Goal: Information Seeking & Learning: Learn about a topic

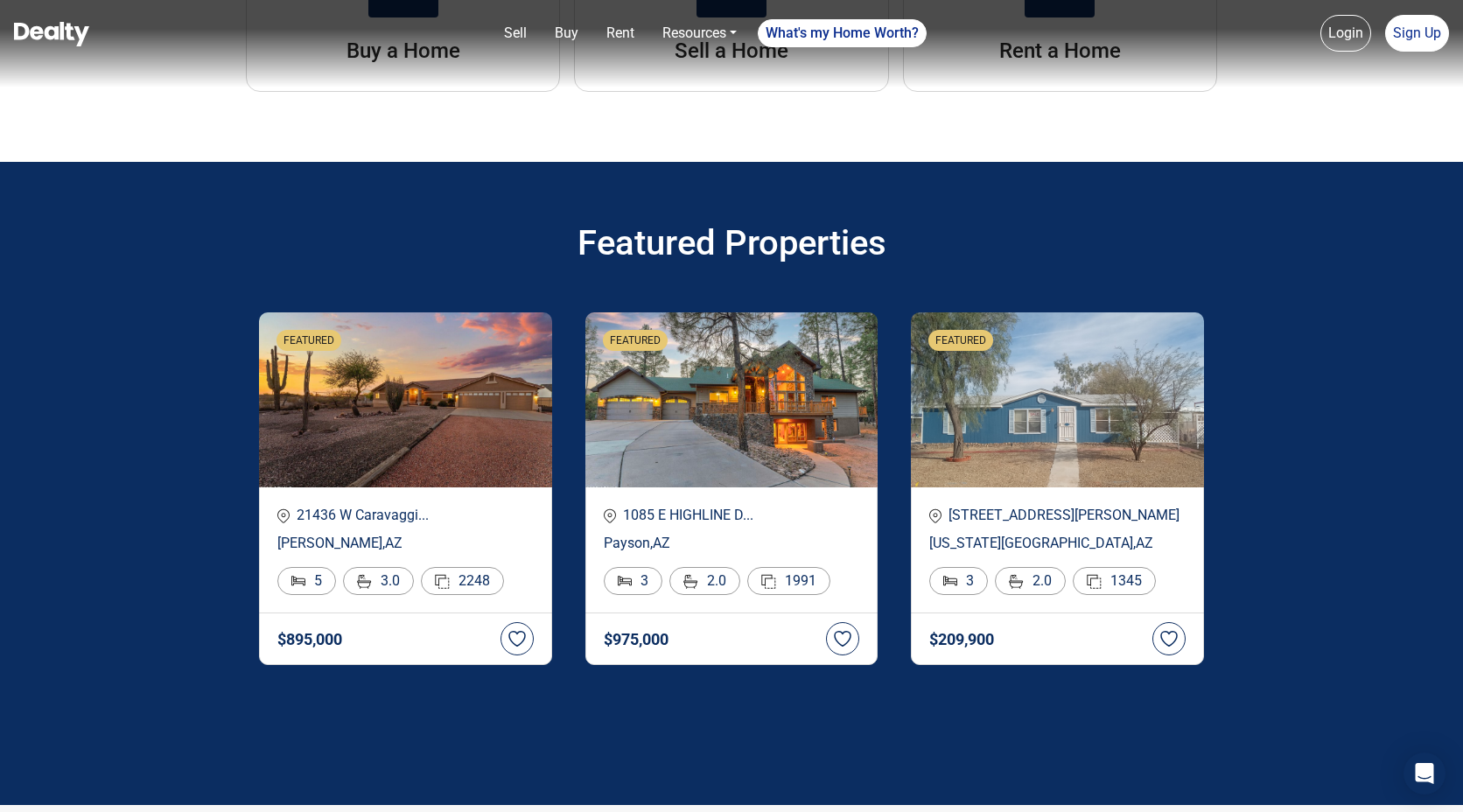
scroll to position [2958, 0]
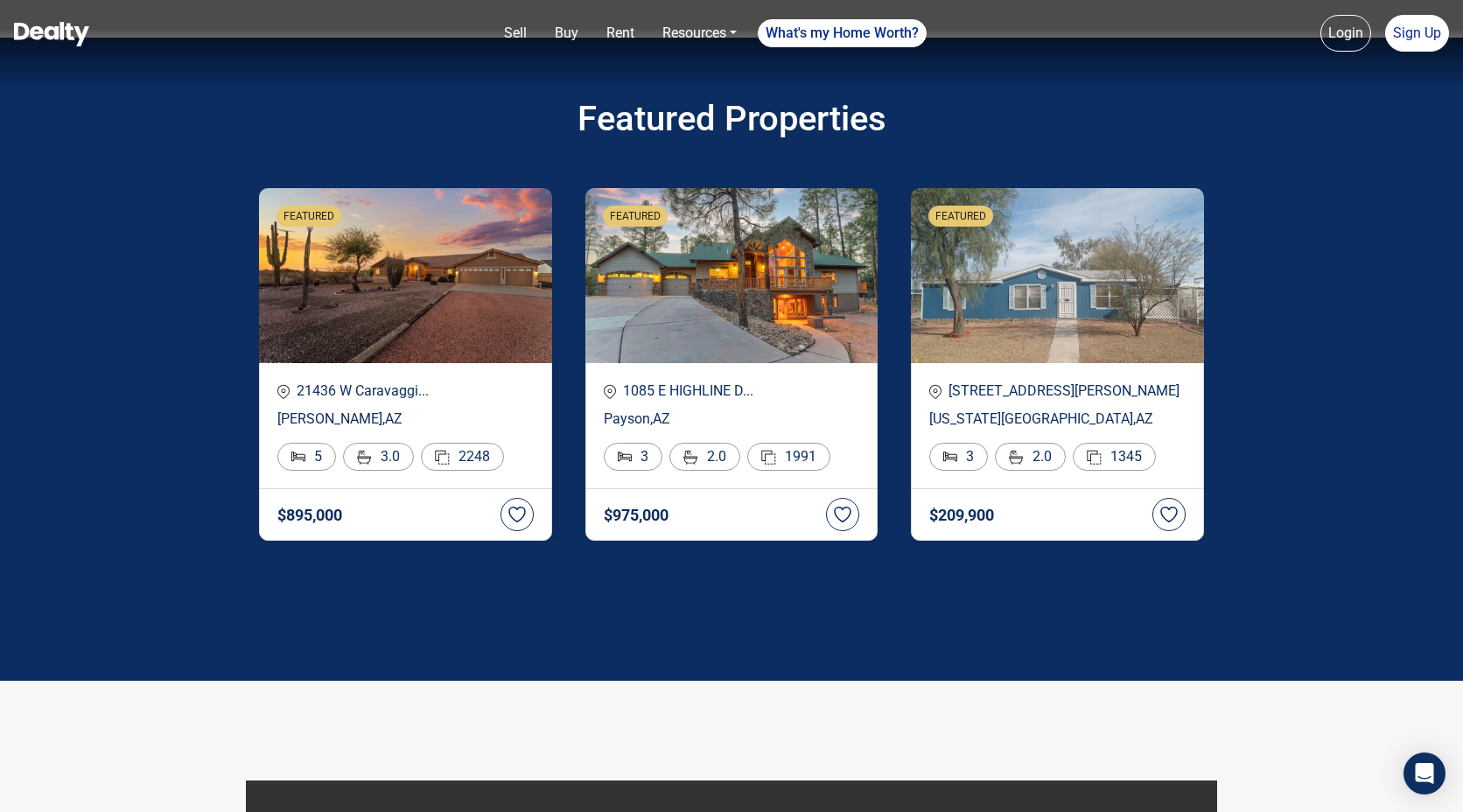
click at [295, 271] on img at bounding box center [406, 276] width 293 height 175
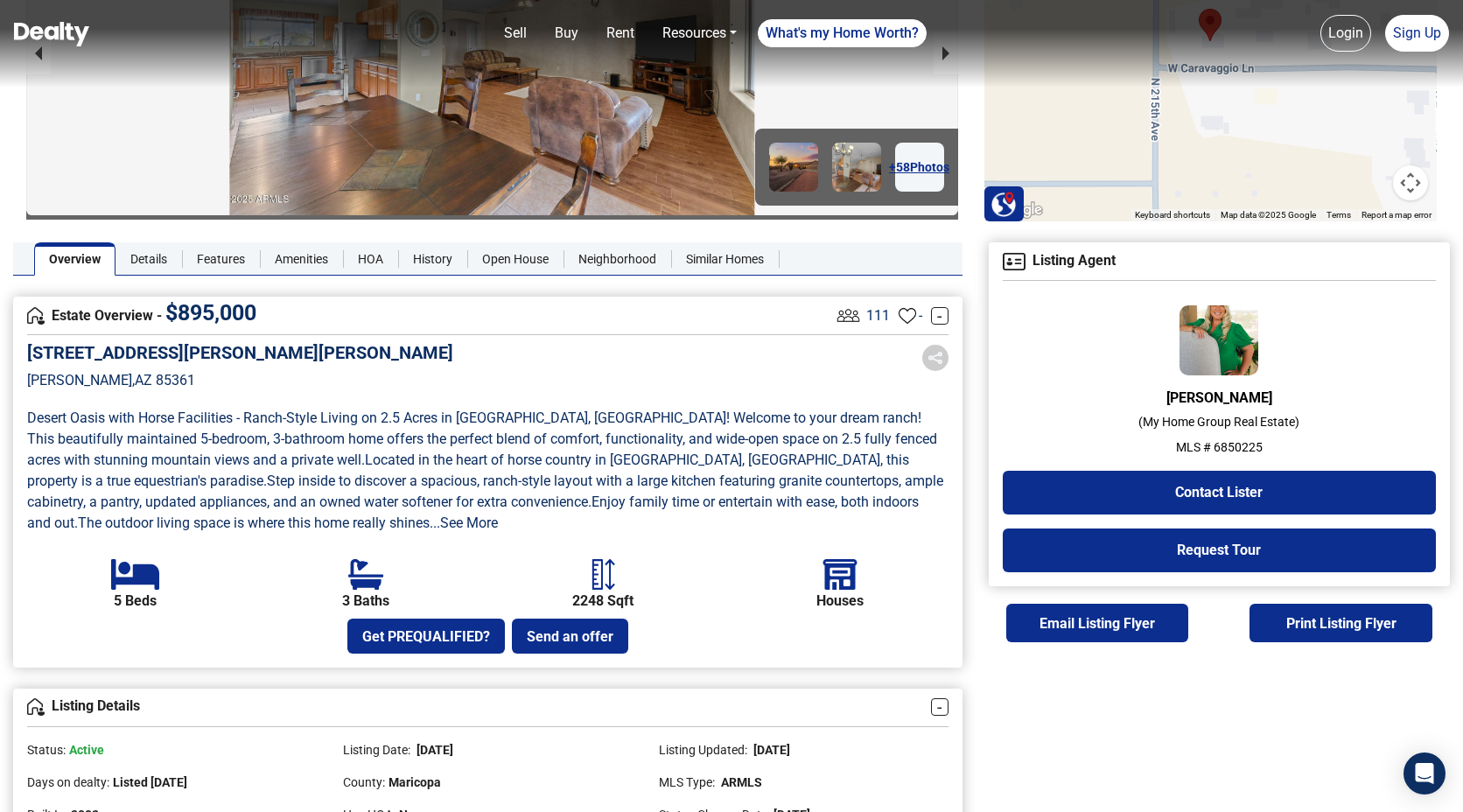
scroll to position [201, 0]
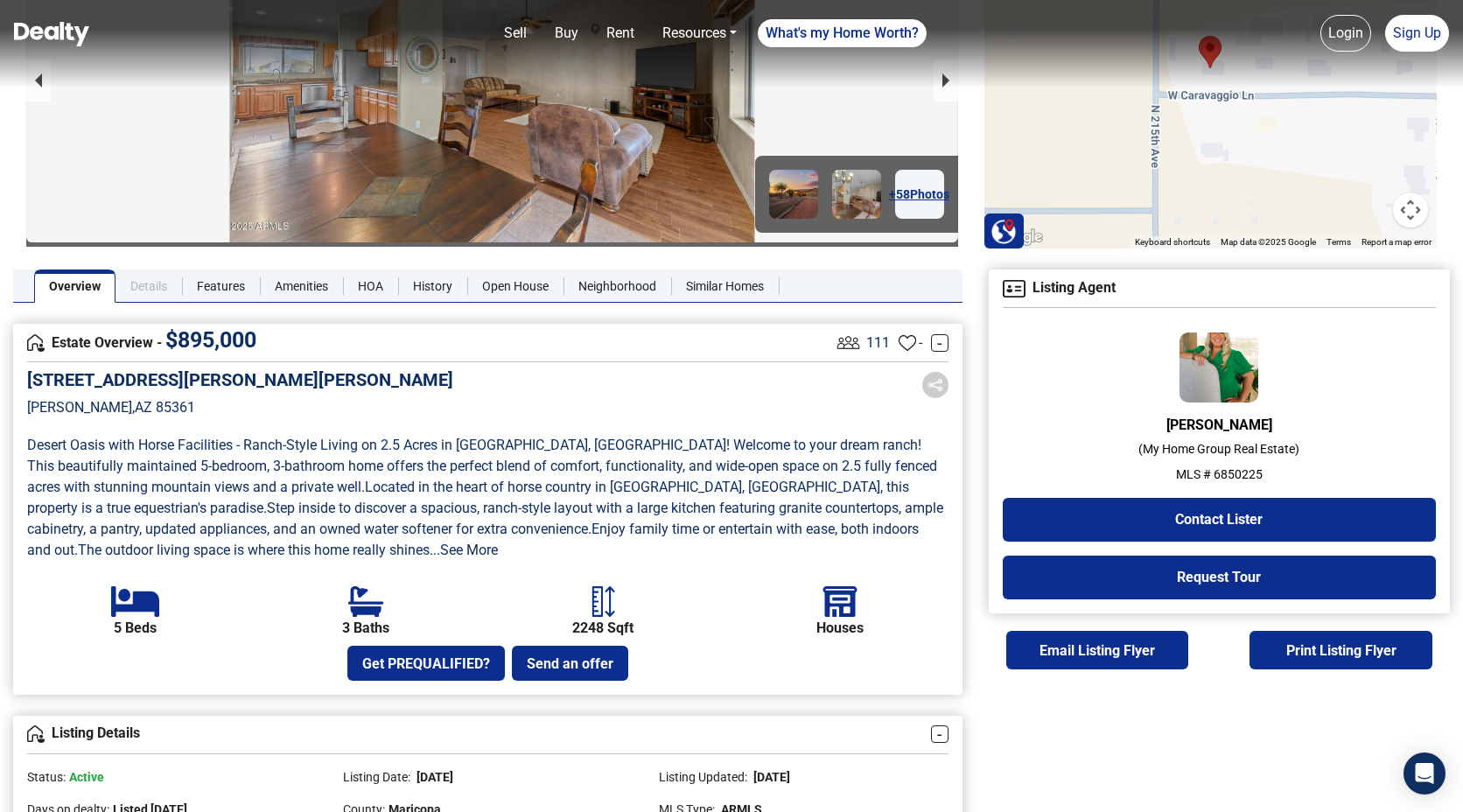
click at [148, 281] on link "Details" at bounding box center [149, 286] width 67 height 33
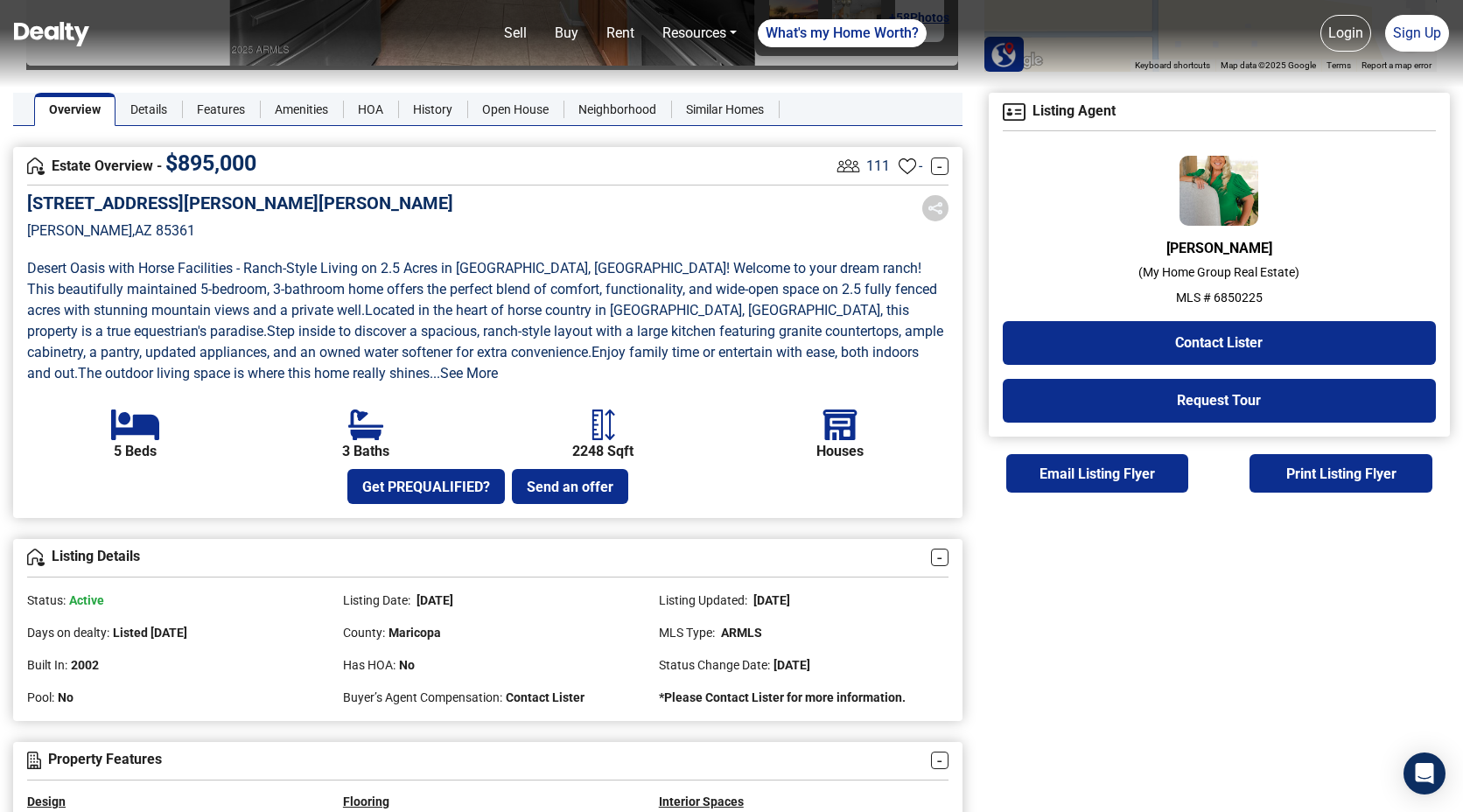
scroll to position [350, 0]
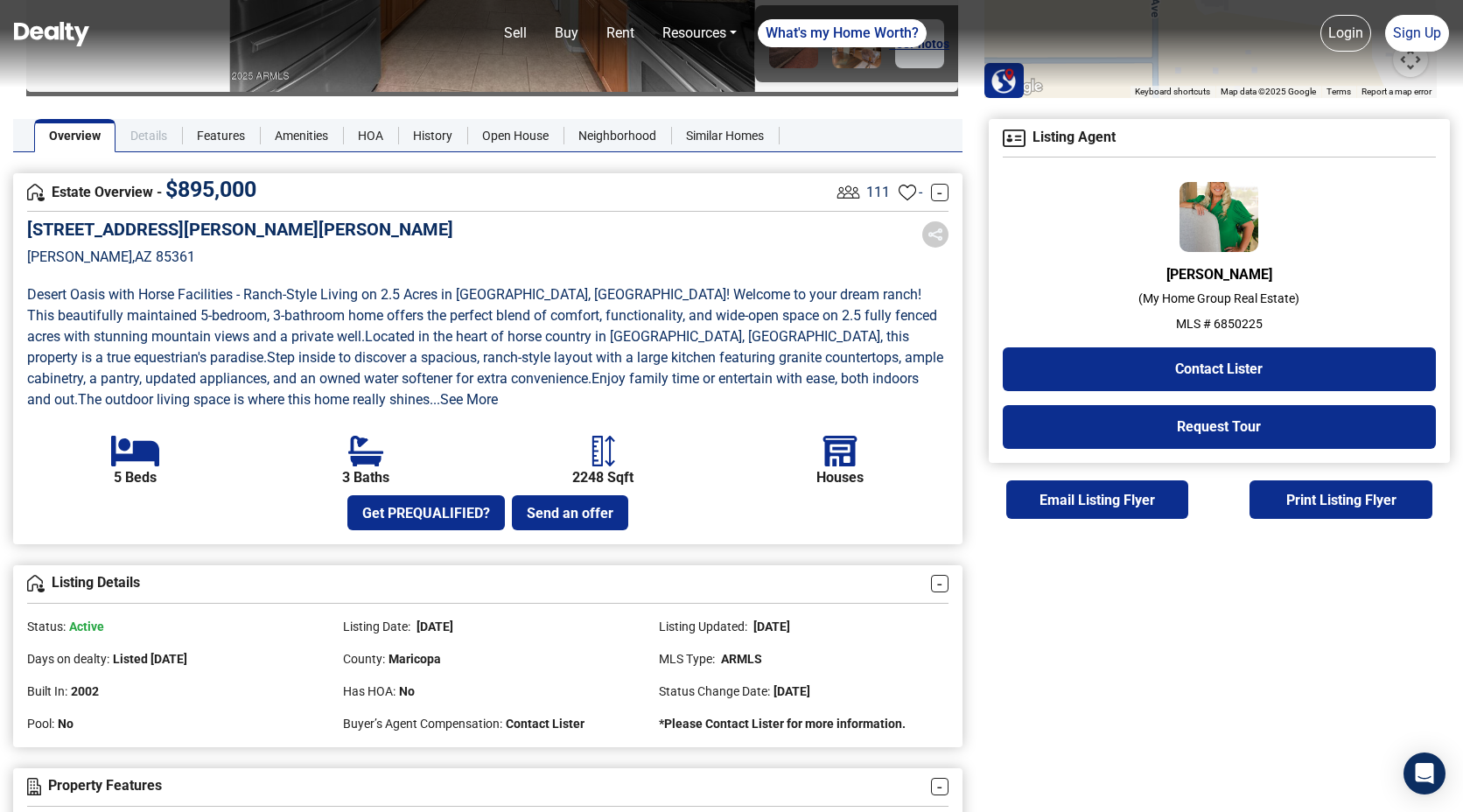
click at [165, 130] on link "Details" at bounding box center [149, 136] width 67 height 33
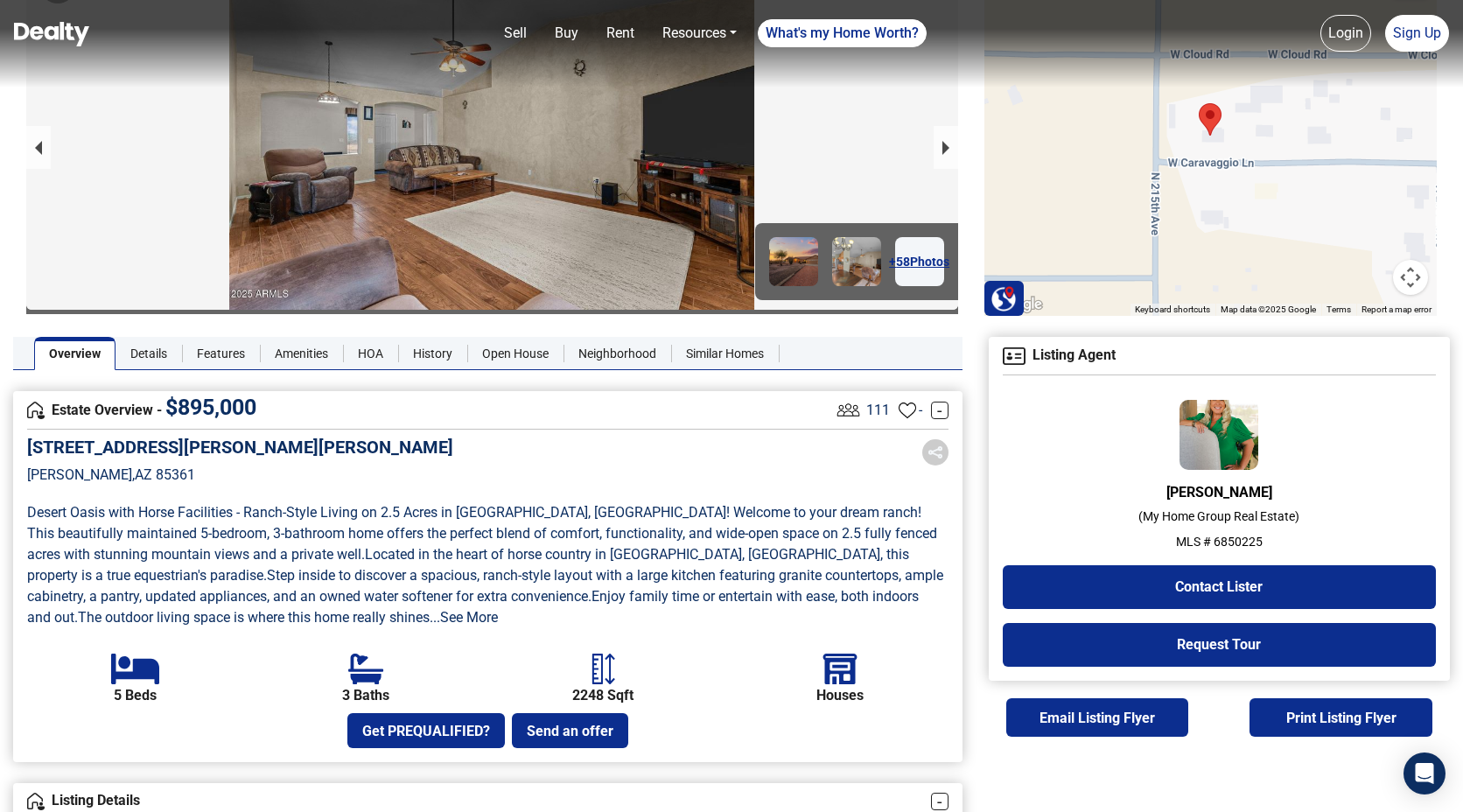
scroll to position [58, 0]
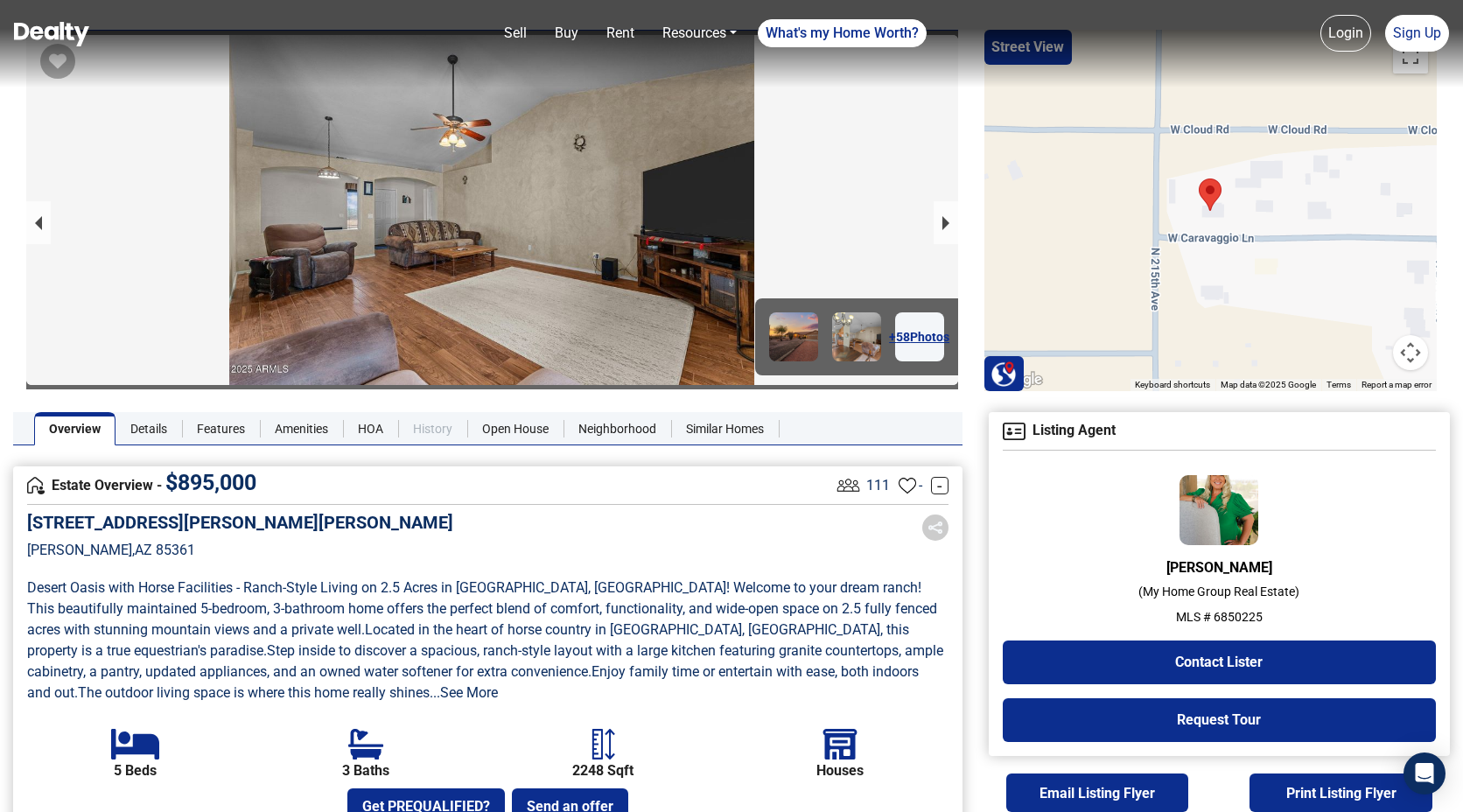
click at [425, 430] on link "History" at bounding box center [432, 429] width 69 height 33
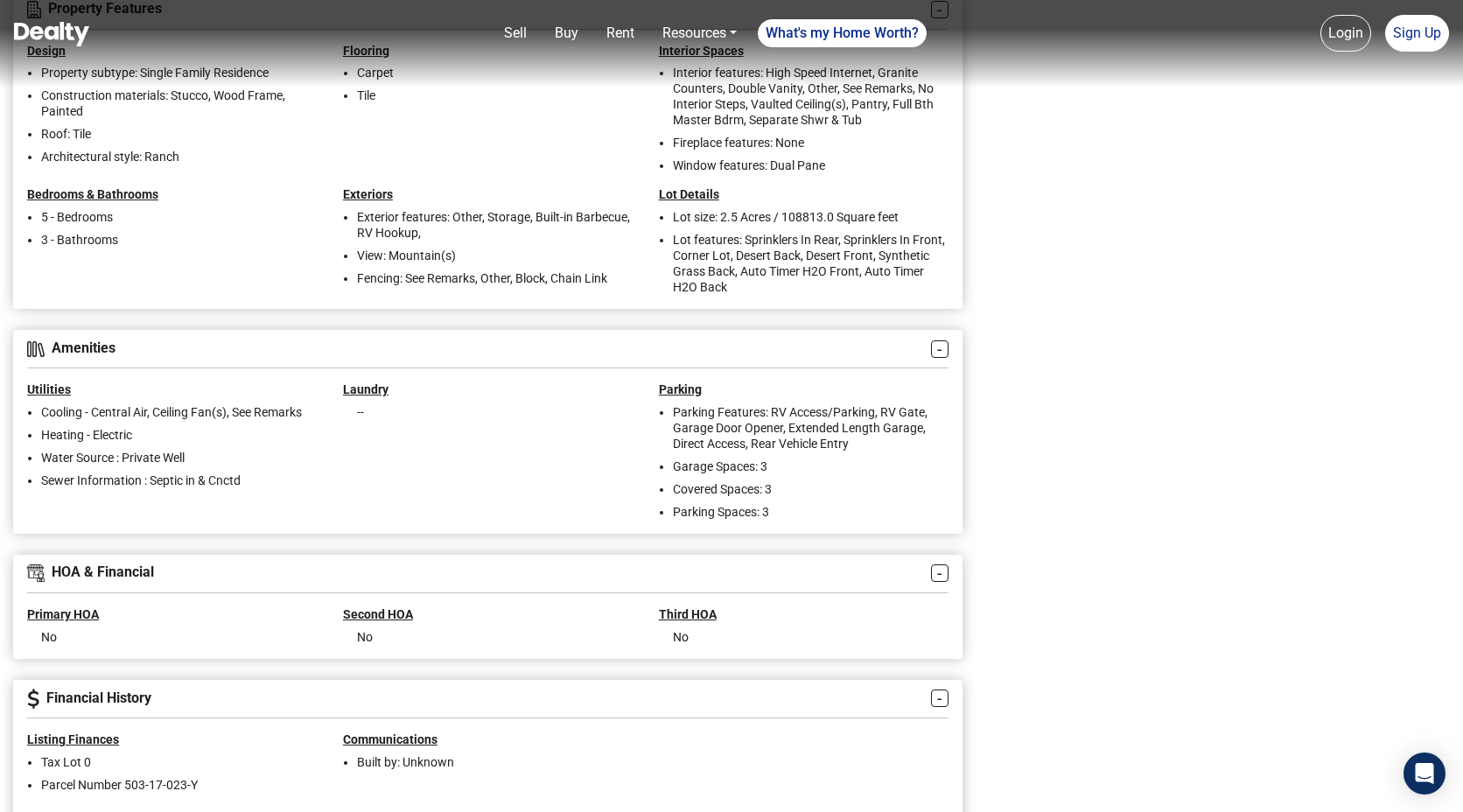
scroll to position [368, 0]
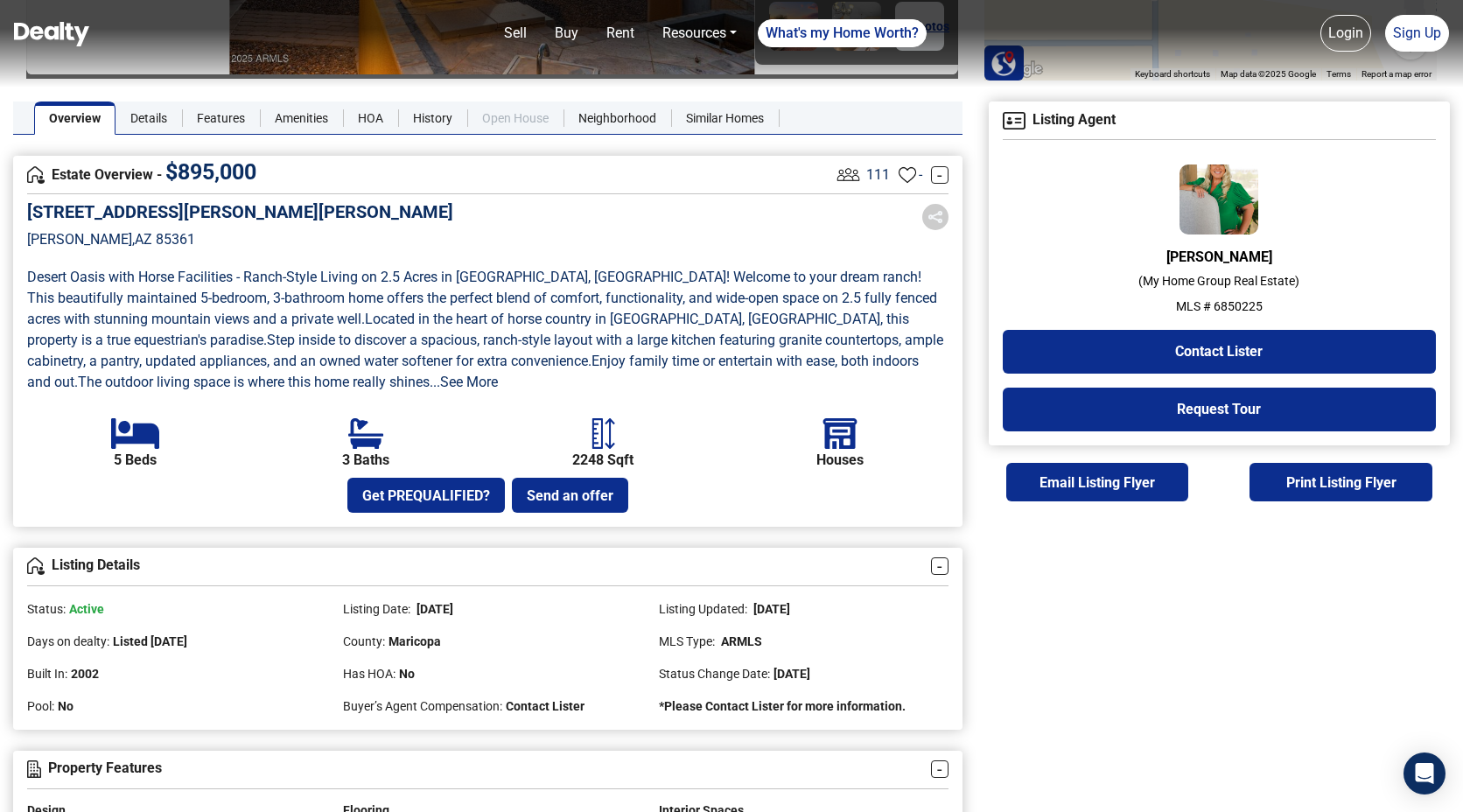
click at [524, 117] on link "Open House" at bounding box center [516, 118] width 96 height 33
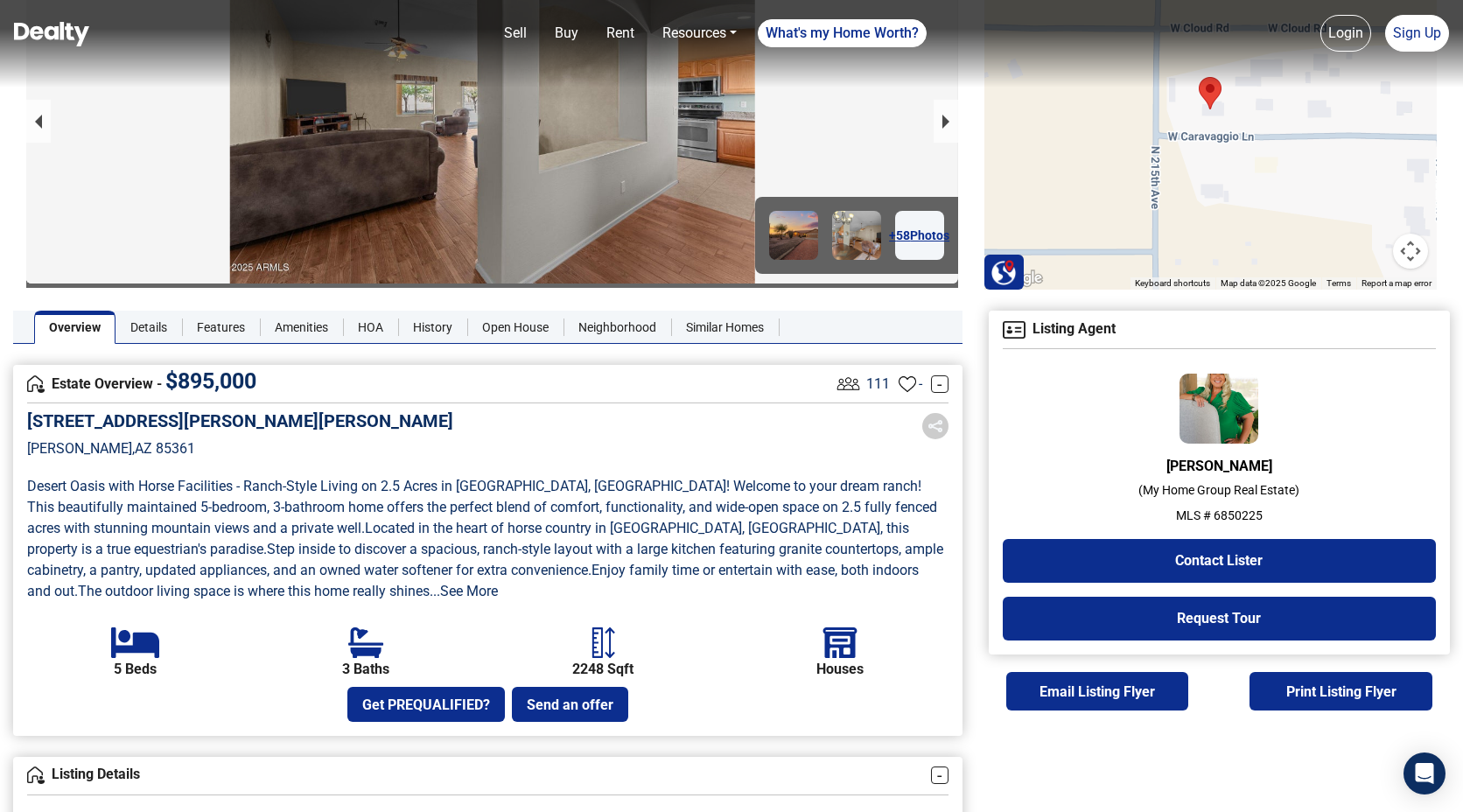
scroll to position [0, 0]
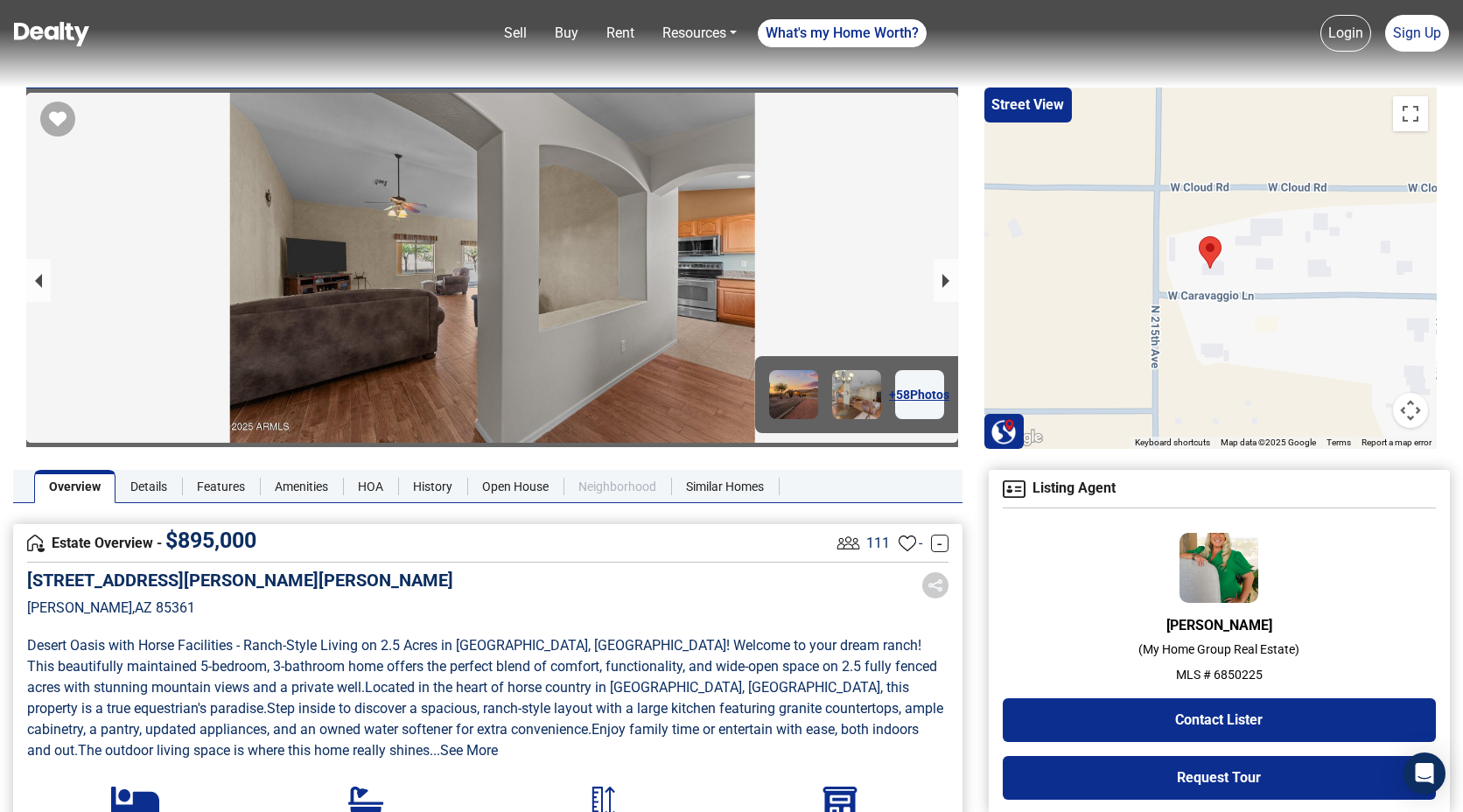
click at [617, 491] on link "Neighborhood" at bounding box center [616, 486] width 107 height 33
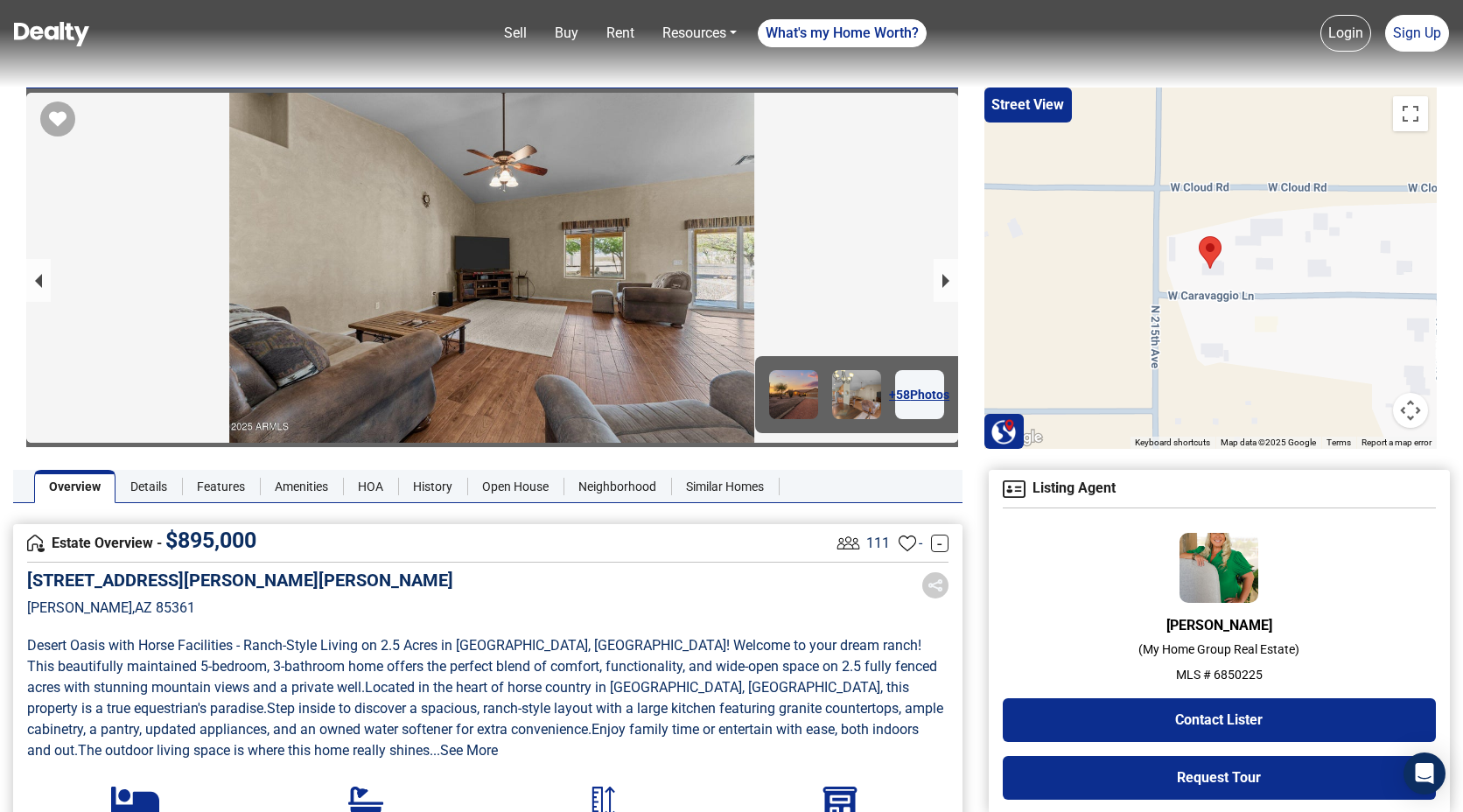
click at [75, 492] on link "Overview" at bounding box center [75, 486] width 82 height 33
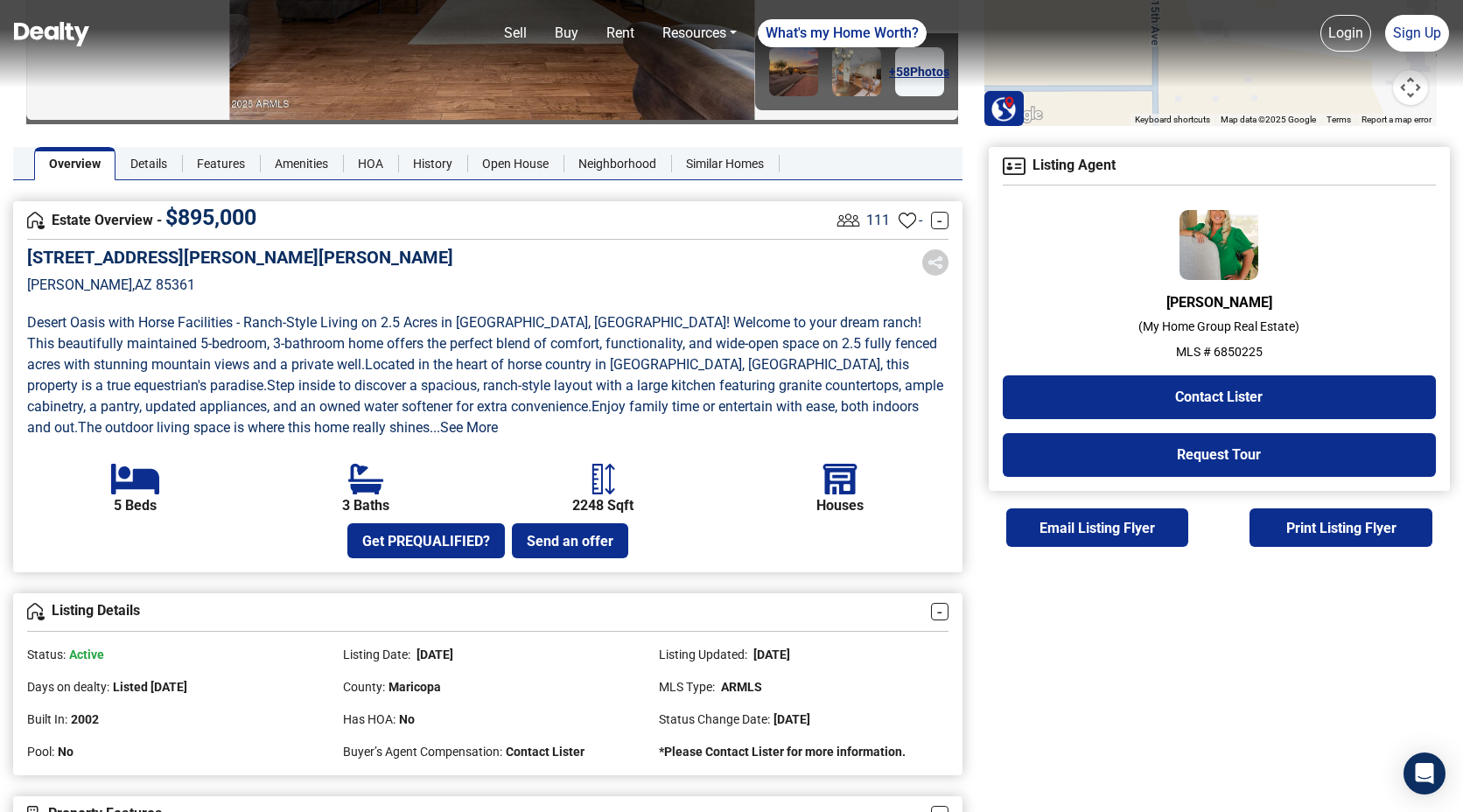
scroll to position [322, 0]
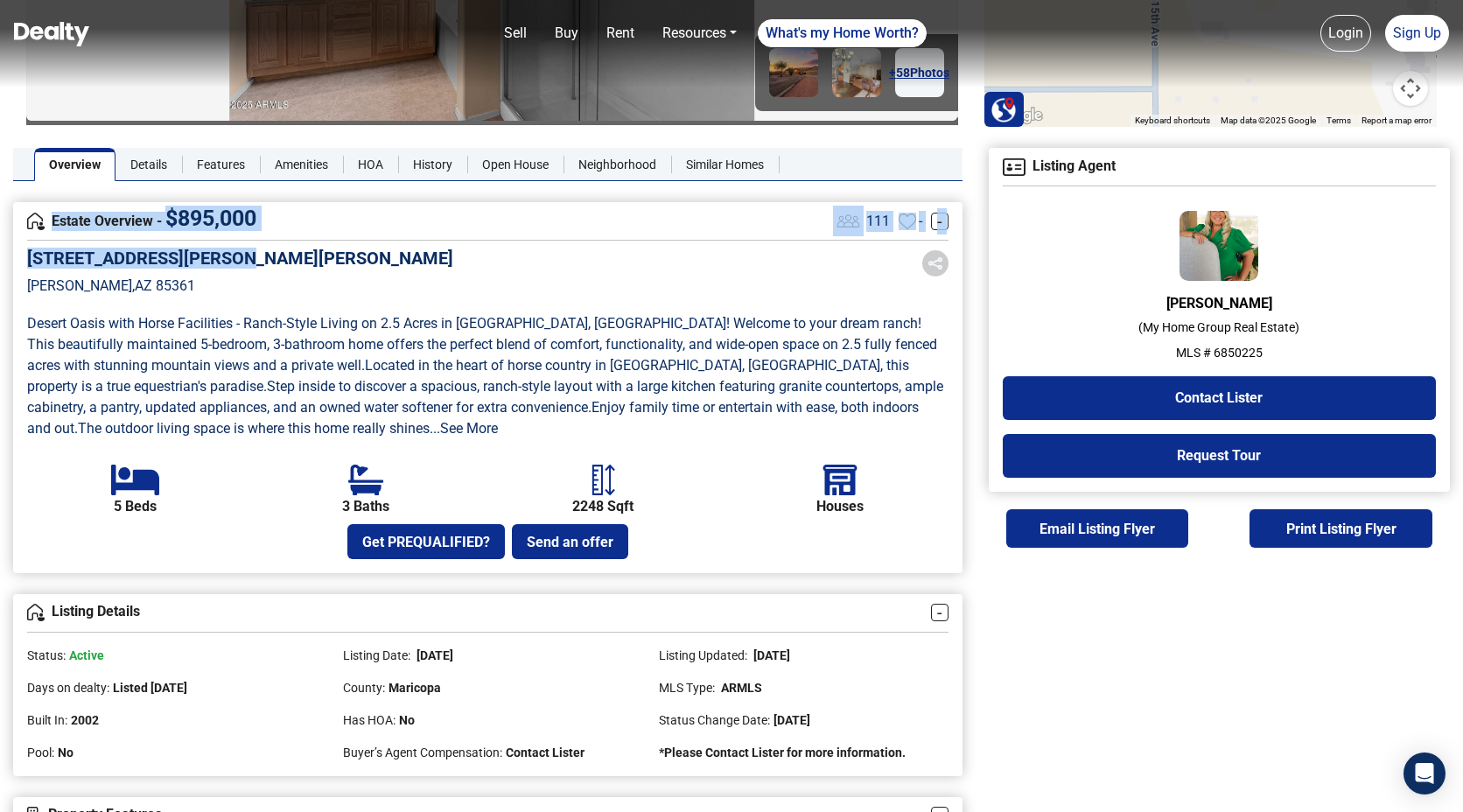
drag, startPoint x: 50, startPoint y: 220, endPoint x: 250, endPoint y: 259, distance: 203.8
click at [250, 259] on div "Estate Overview - $ 895,000 111 - - 21436 [STREET_ADDRESS][PERSON_NAME][PERSON_…" at bounding box center [487, 387] width 949 height 371
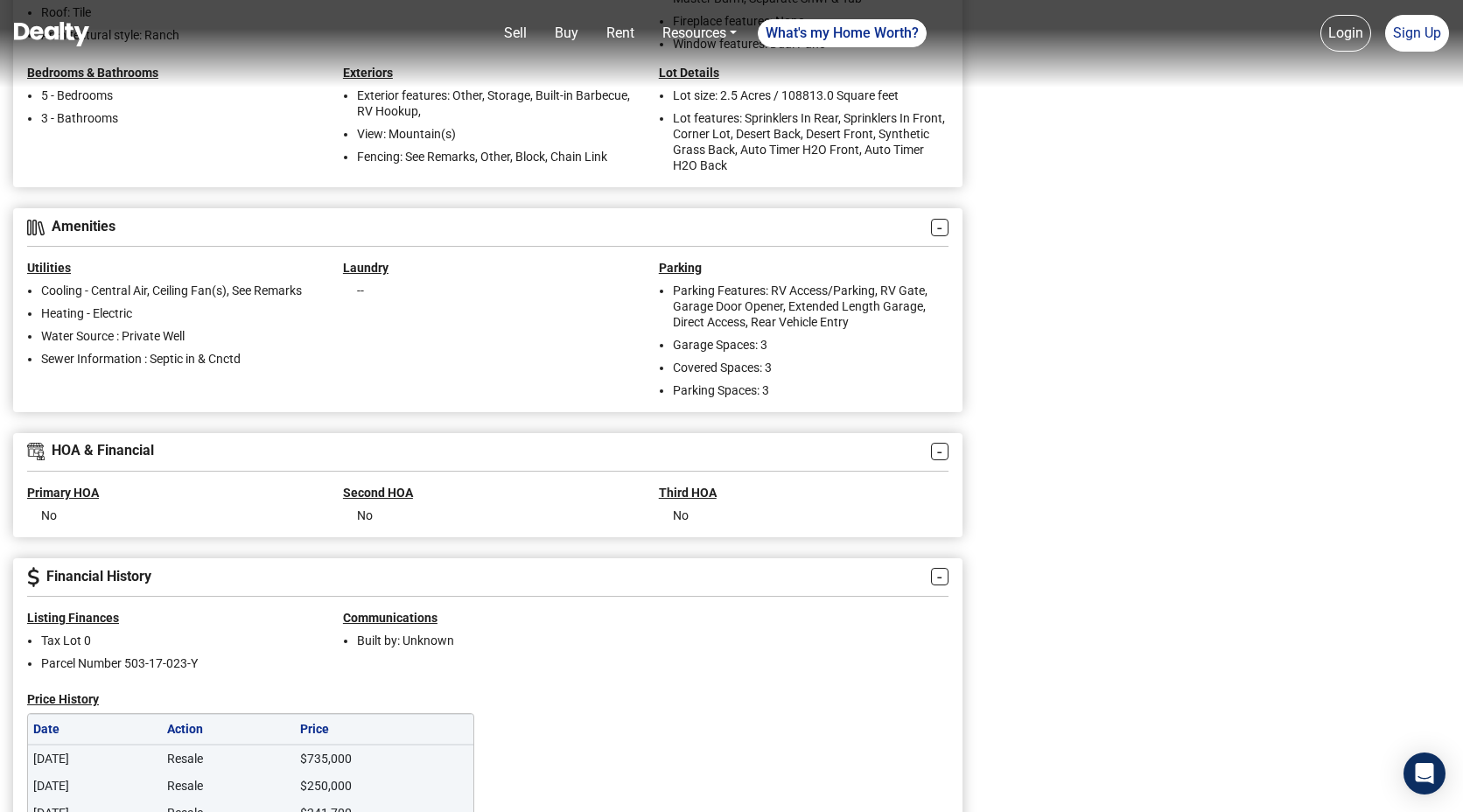
scroll to position [1386, 0]
